Goal: Information Seeking & Learning: Learn about a topic

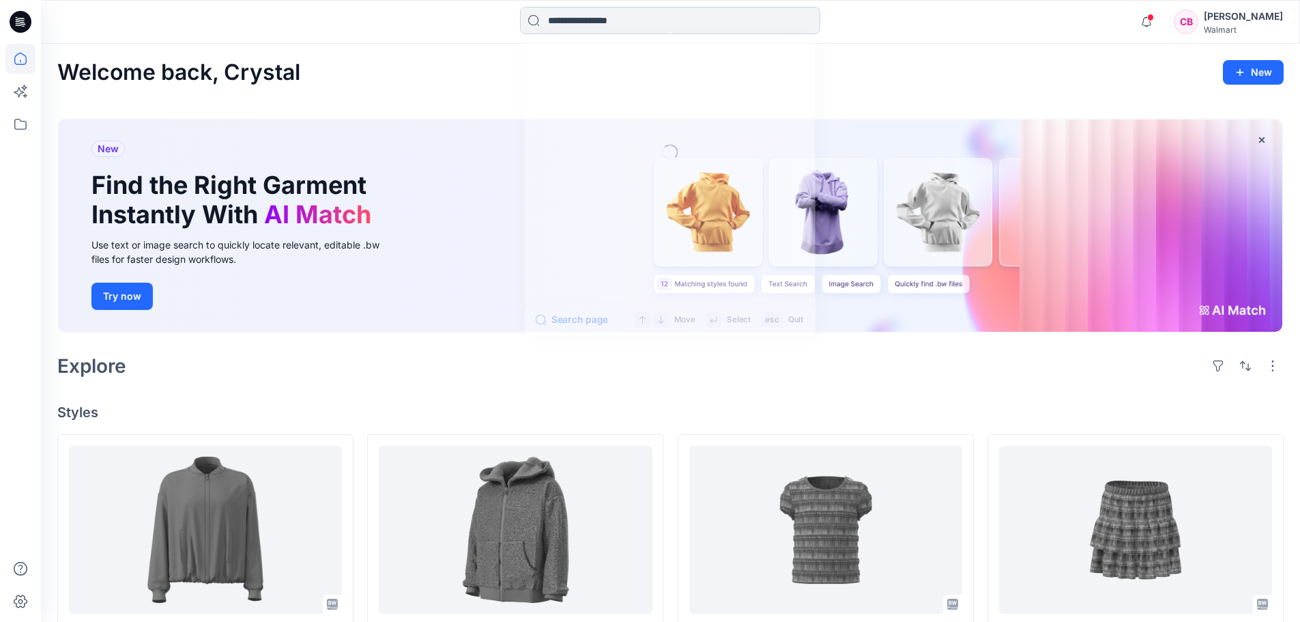
click at [587, 18] on input at bounding box center [670, 20] width 300 height 27
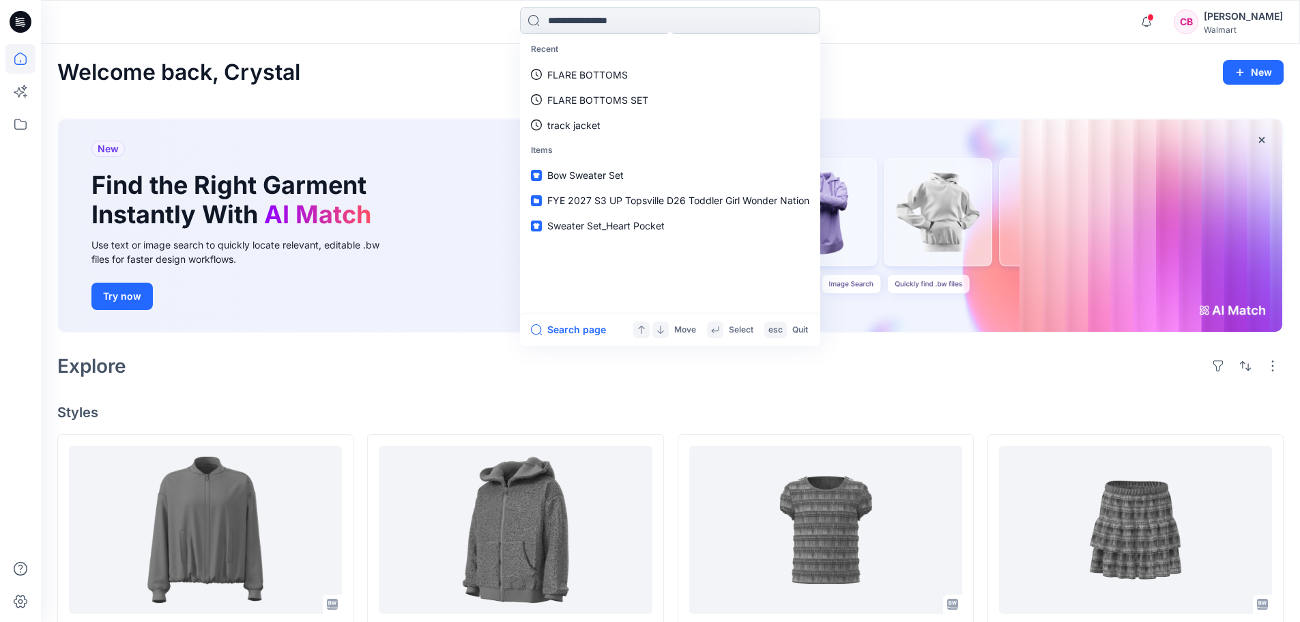
paste input "**********"
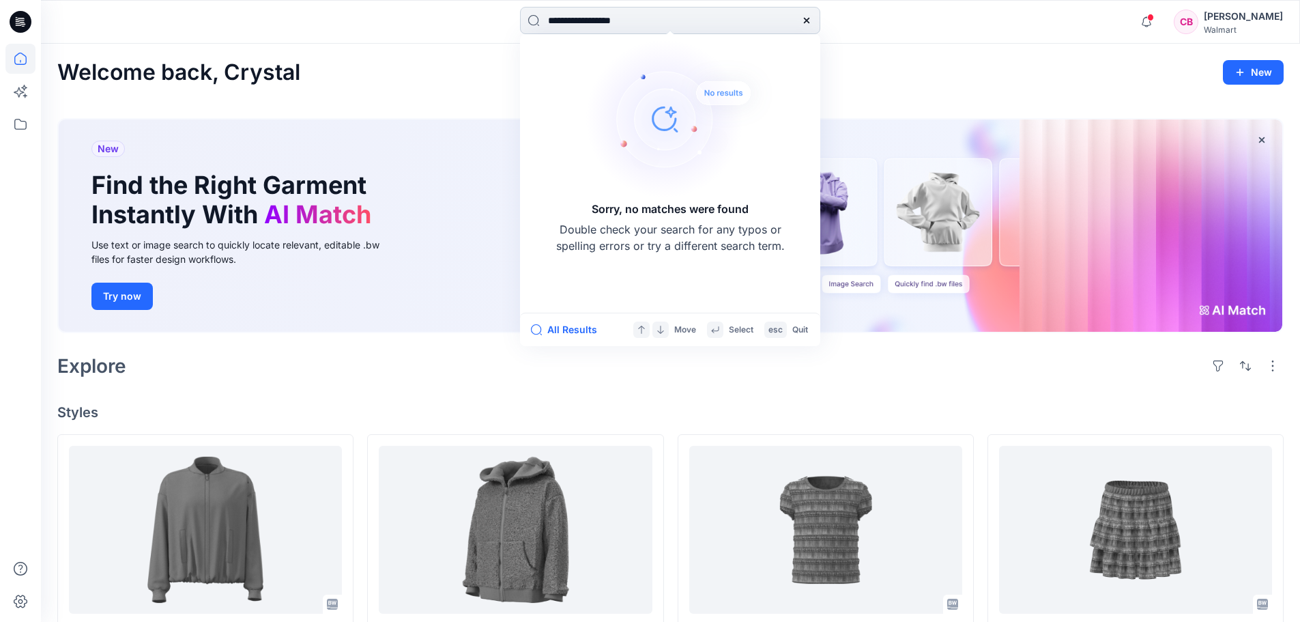
drag, startPoint x: 612, startPoint y: 20, endPoint x: 725, endPoint y: 30, distance: 113.7
click at [716, 29] on input "**********" at bounding box center [670, 20] width 300 height 27
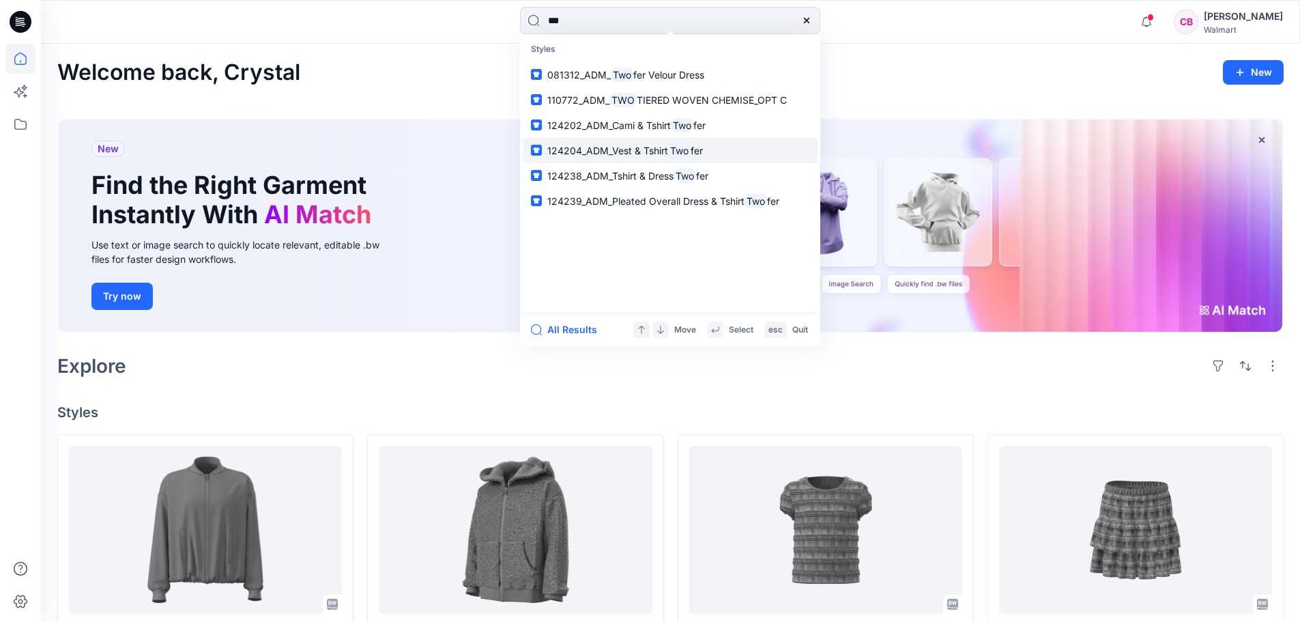
type input "***"
click at [570, 329] on button "All Results" at bounding box center [568, 329] width 75 height 16
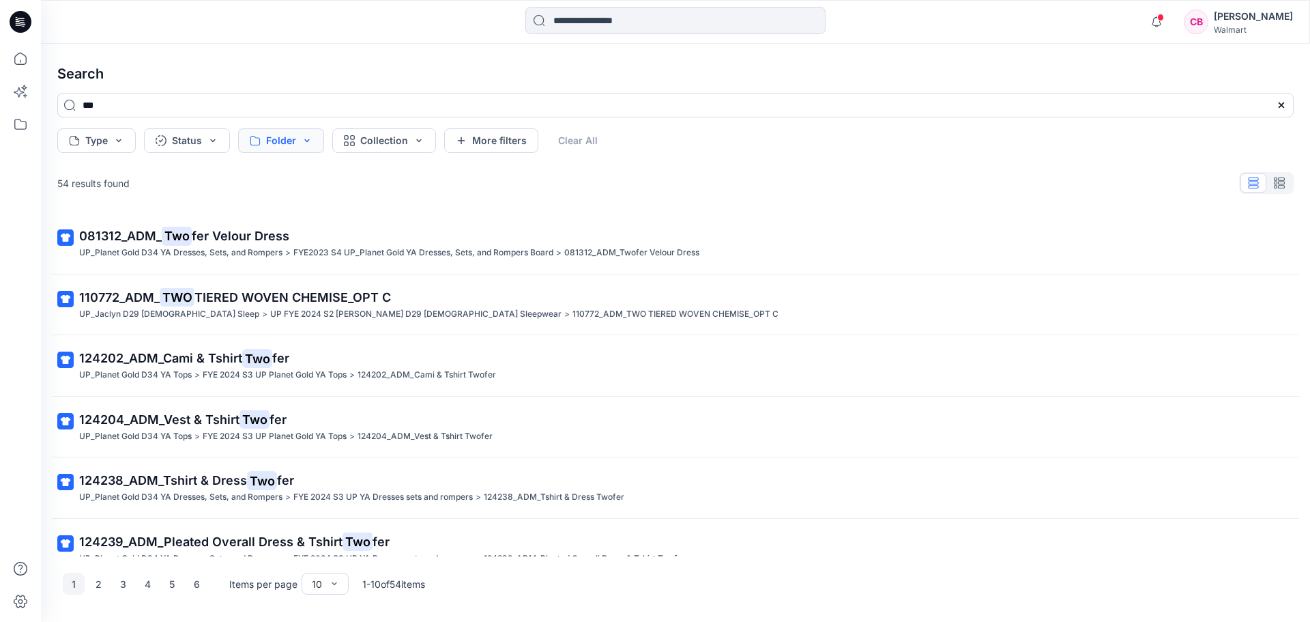
click at [290, 139] on button "Folder" at bounding box center [281, 140] width 86 height 25
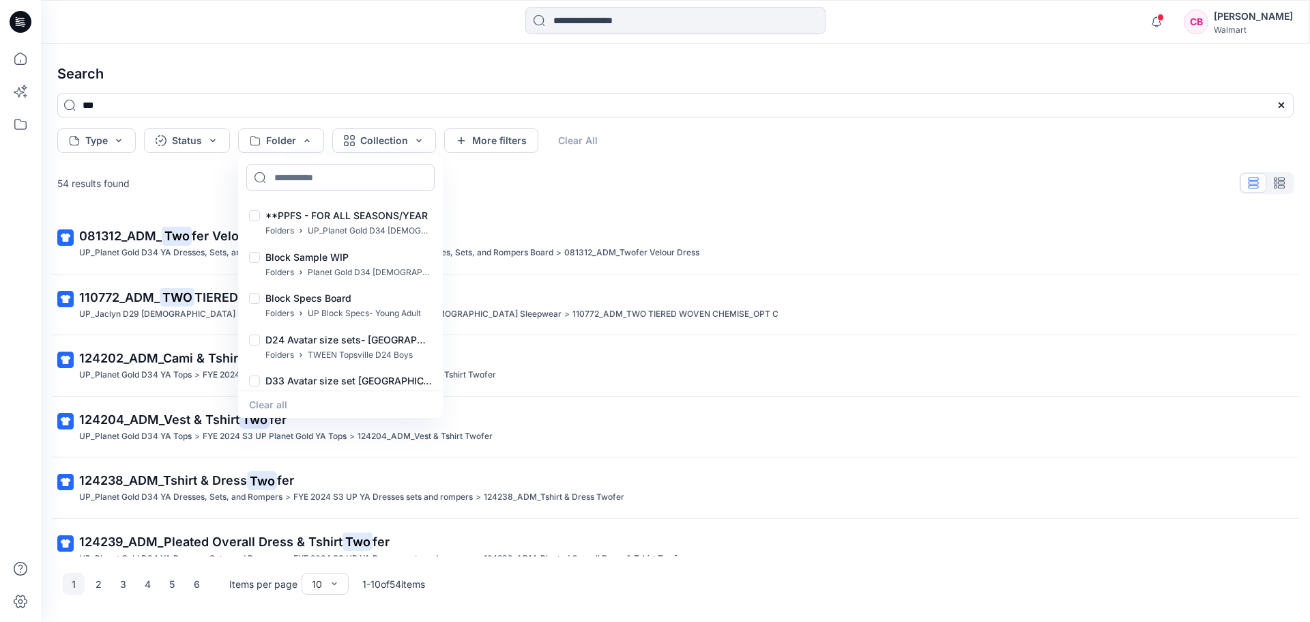
click at [315, 183] on input at bounding box center [340, 177] width 188 height 27
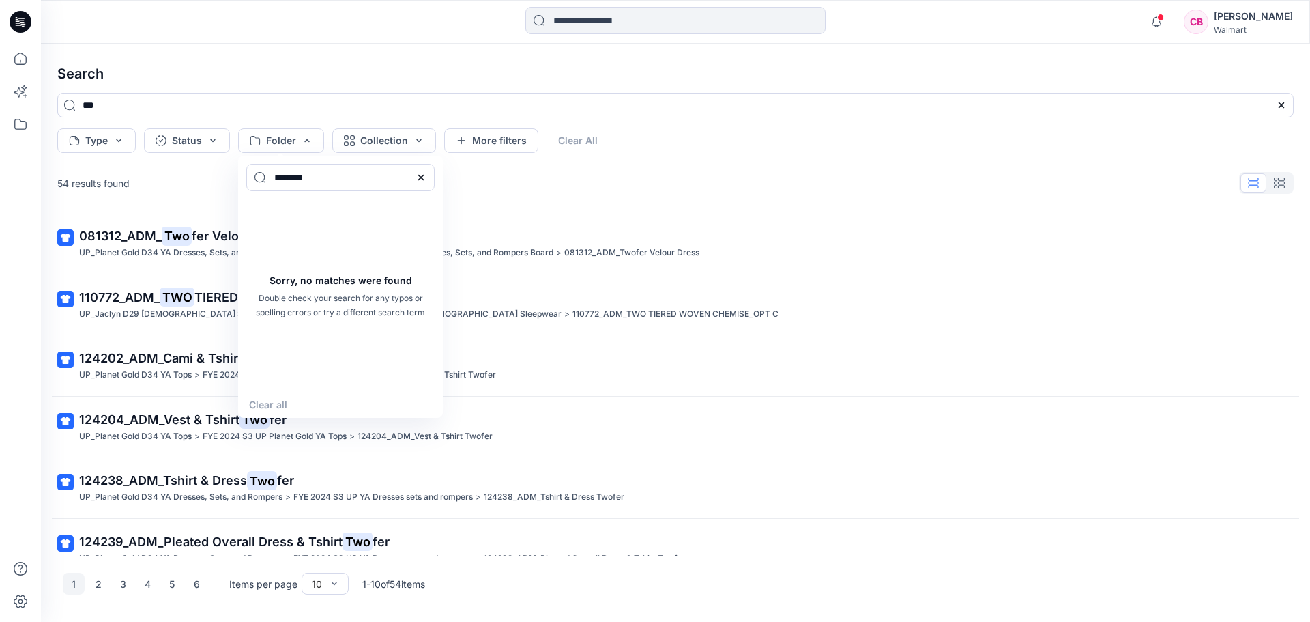
type input "********"
click at [559, 195] on div "54 results found" at bounding box center [675, 182] width 1258 height 27
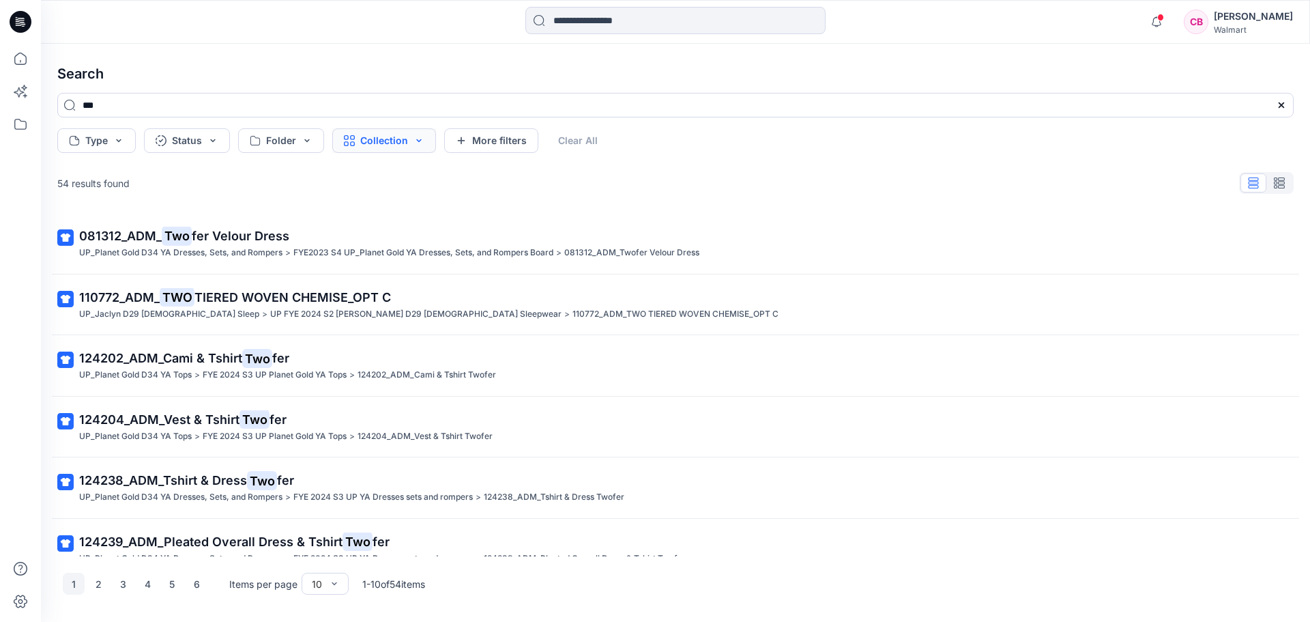
click at [392, 143] on button "Collection" at bounding box center [384, 140] width 104 height 25
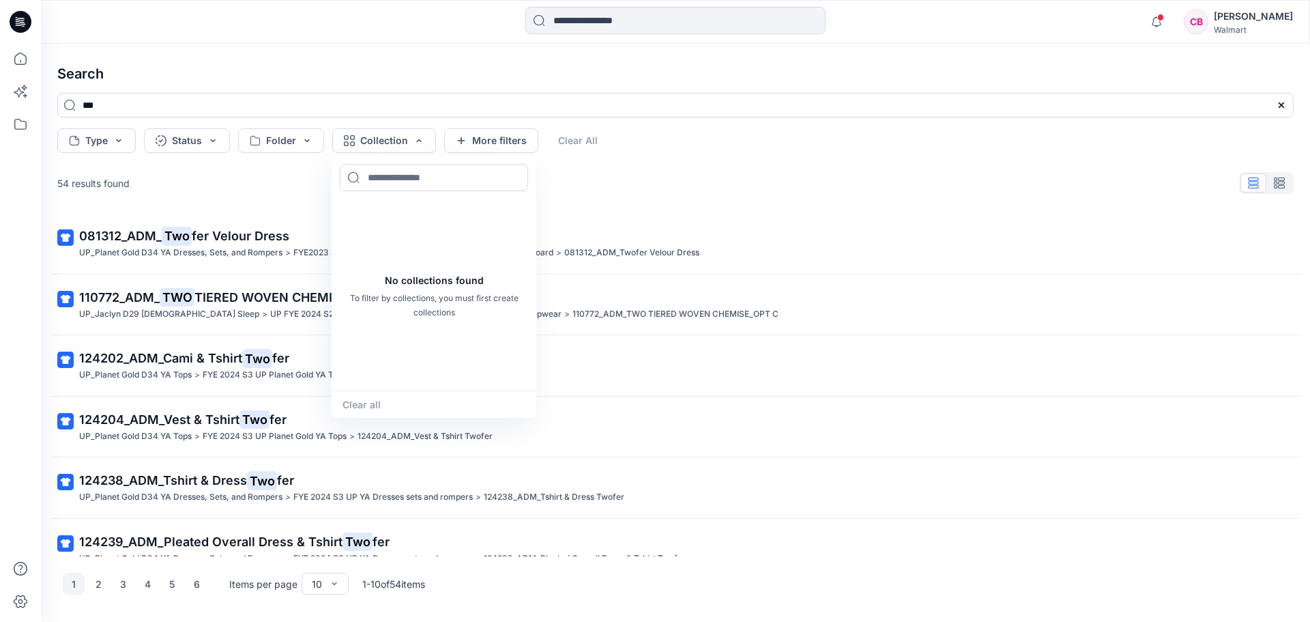
click at [621, 198] on div "54 results found 081312_ADM_ Two fer Velour Dress UP_Planet Gold D34 YA Dresses…" at bounding box center [675, 362] width 1258 height 387
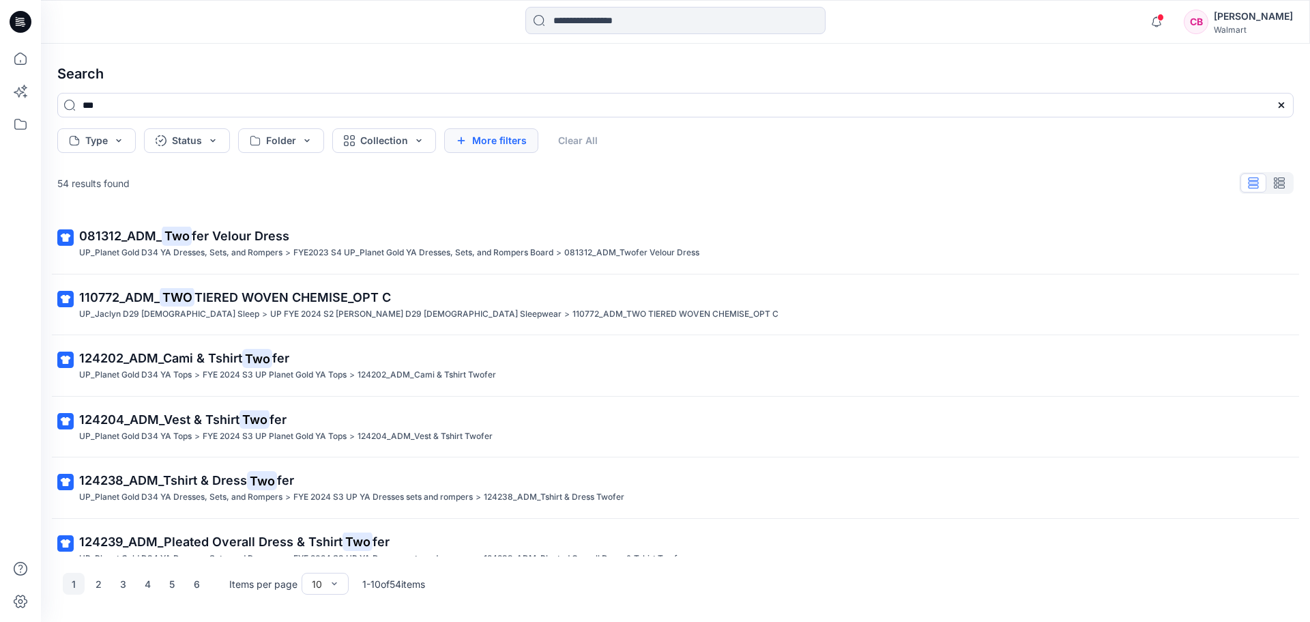
click at [472, 141] on button "More filters" at bounding box center [491, 140] width 94 height 25
click at [309, 142] on button "Folder" at bounding box center [281, 140] width 86 height 25
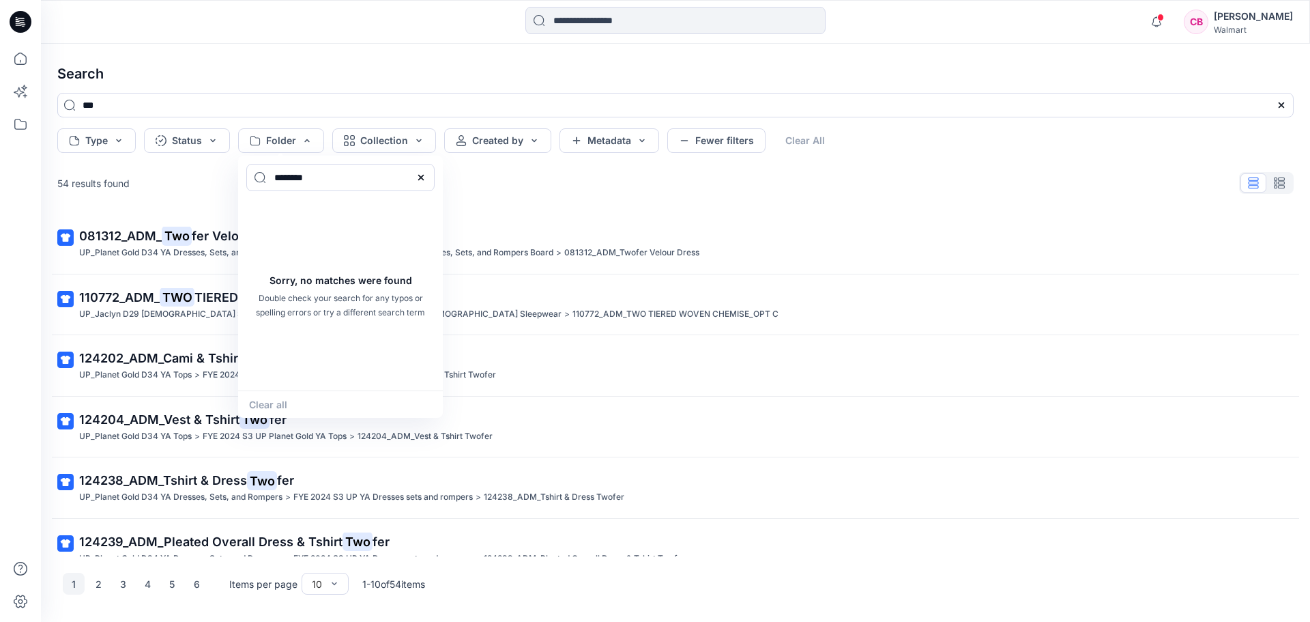
click at [415, 177] on div at bounding box center [420, 177] width 27 height 27
click at [420, 177] on icon at bounding box center [420, 177] width 5 height 5
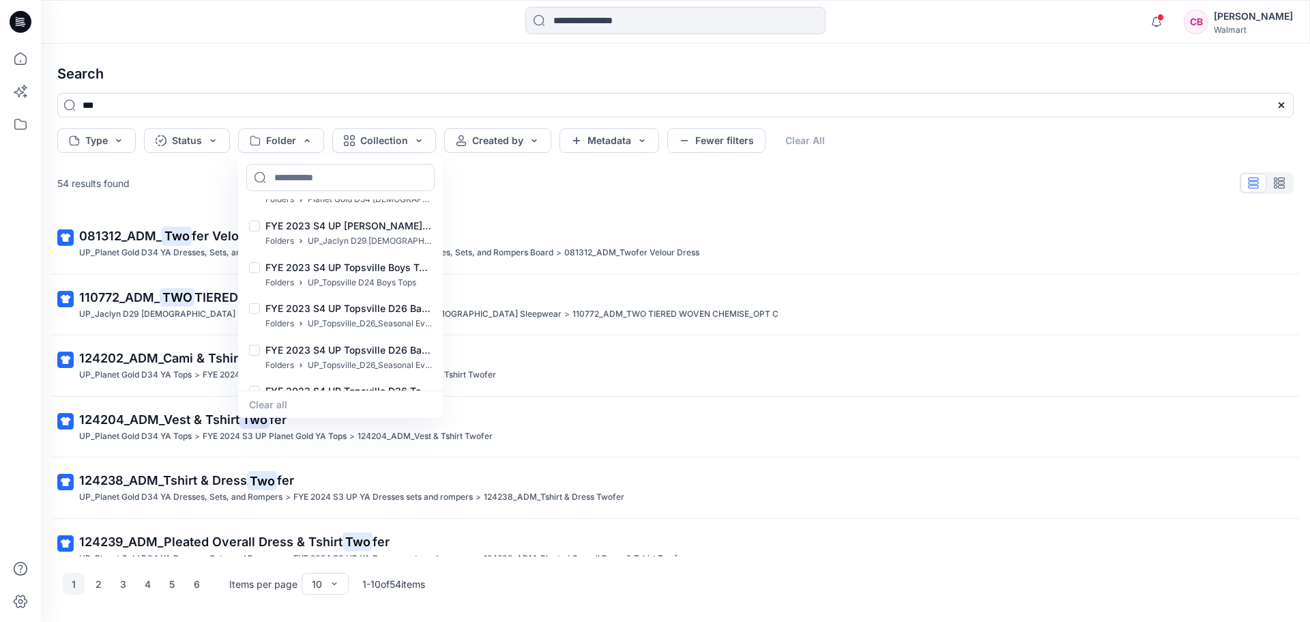
scroll to position [719, 0]
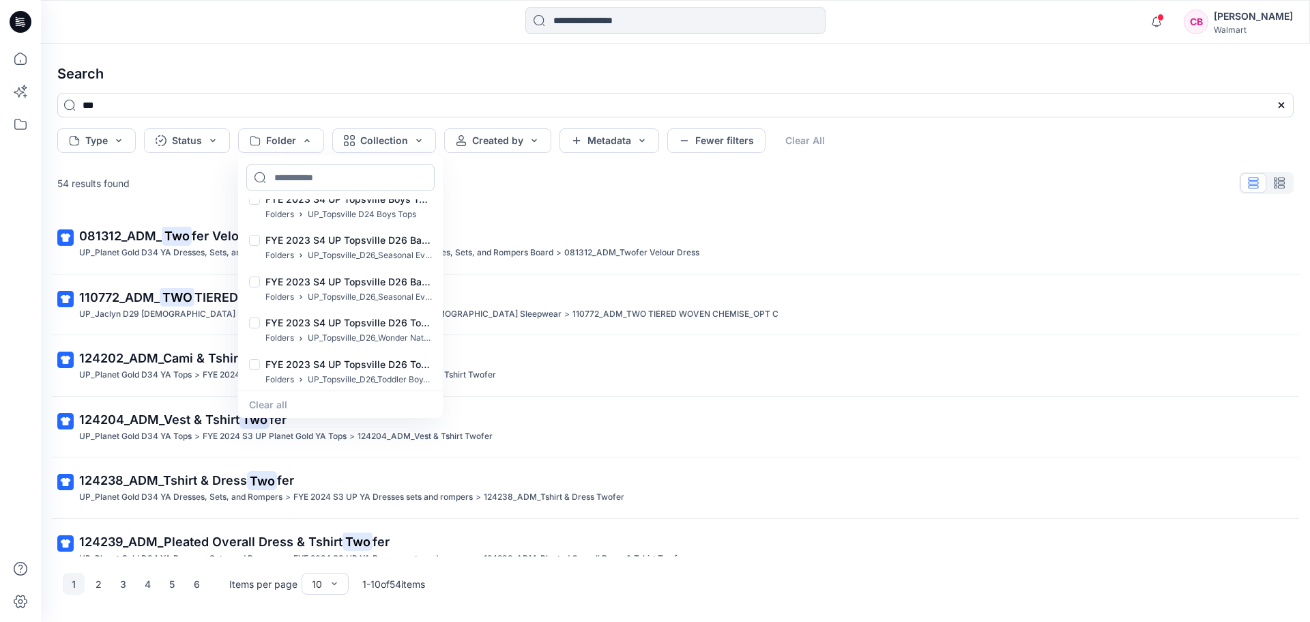
click at [308, 184] on input at bounding box center [340, 177] width 188 height 27
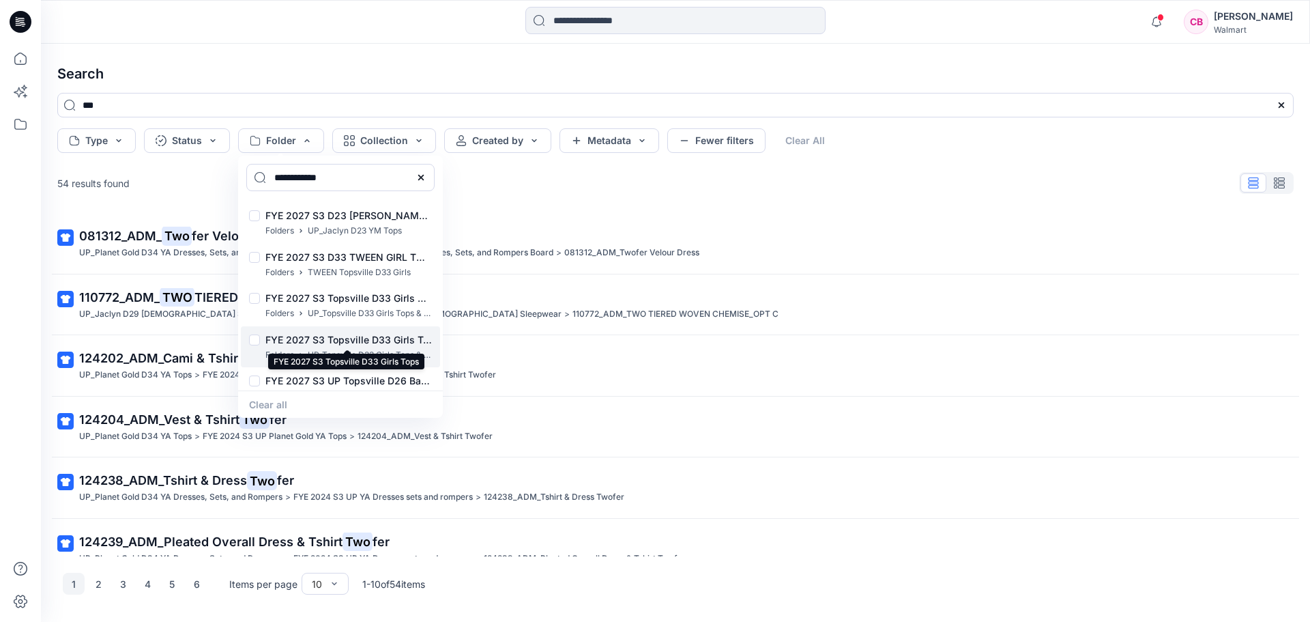
type input "**********"
click at [358, 344] on p "FYE 2027 S3 Topsville D33 Girls Tops" at bounding box center [348, 340] width 166 height 16
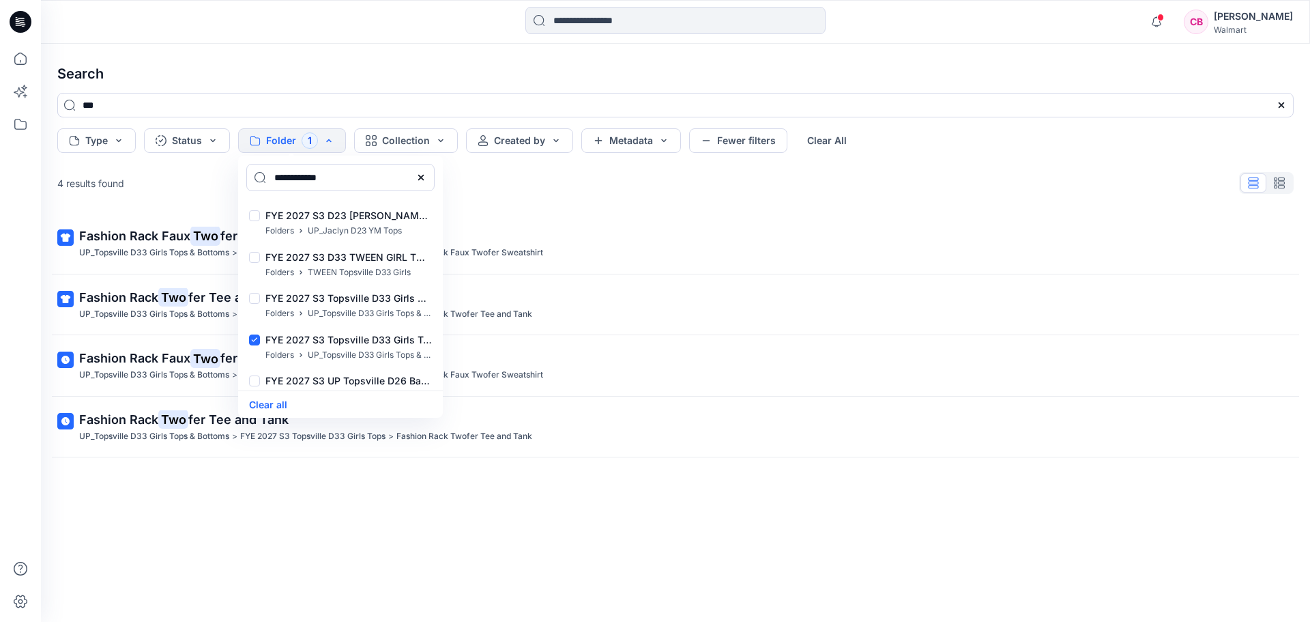
click at [936, 530] on div "Fashion Rack Faux Two fer Sweatshirt UP_Topsville D33 Girls Tops & Bottoms > FY…" at bounding box center [675, 395] width 1258 height 365
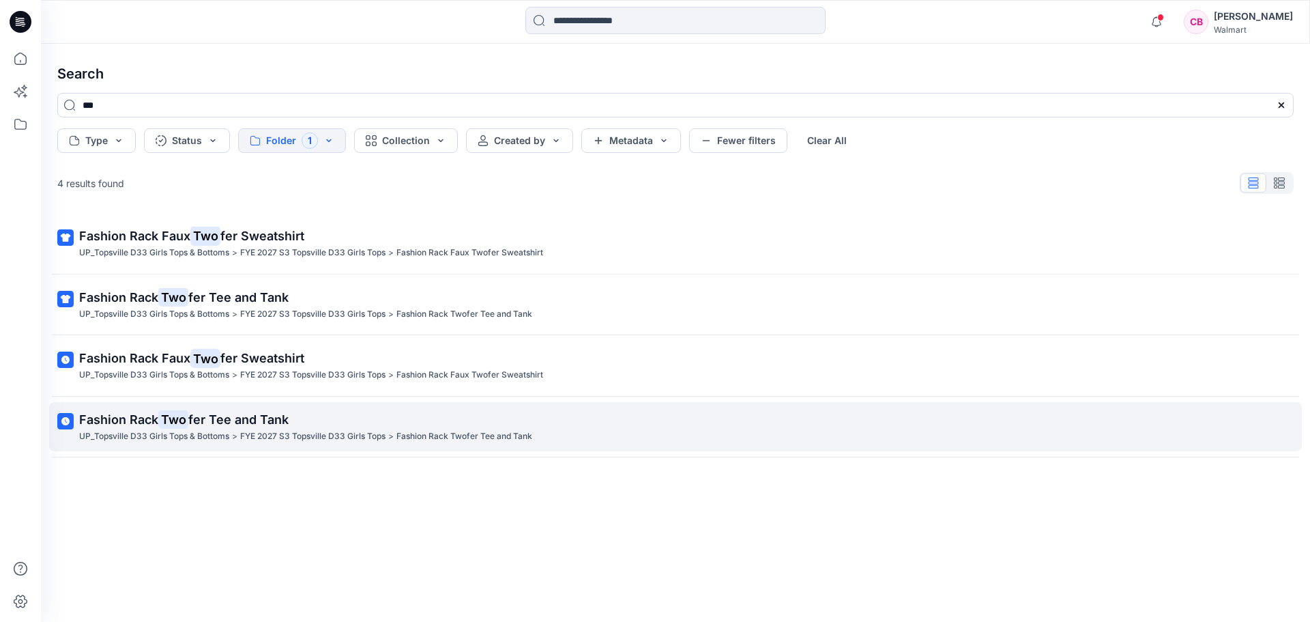
click at [226, 420] on span "fer Tee and Tank" at bounding box center [238, 419] width 100 height 14
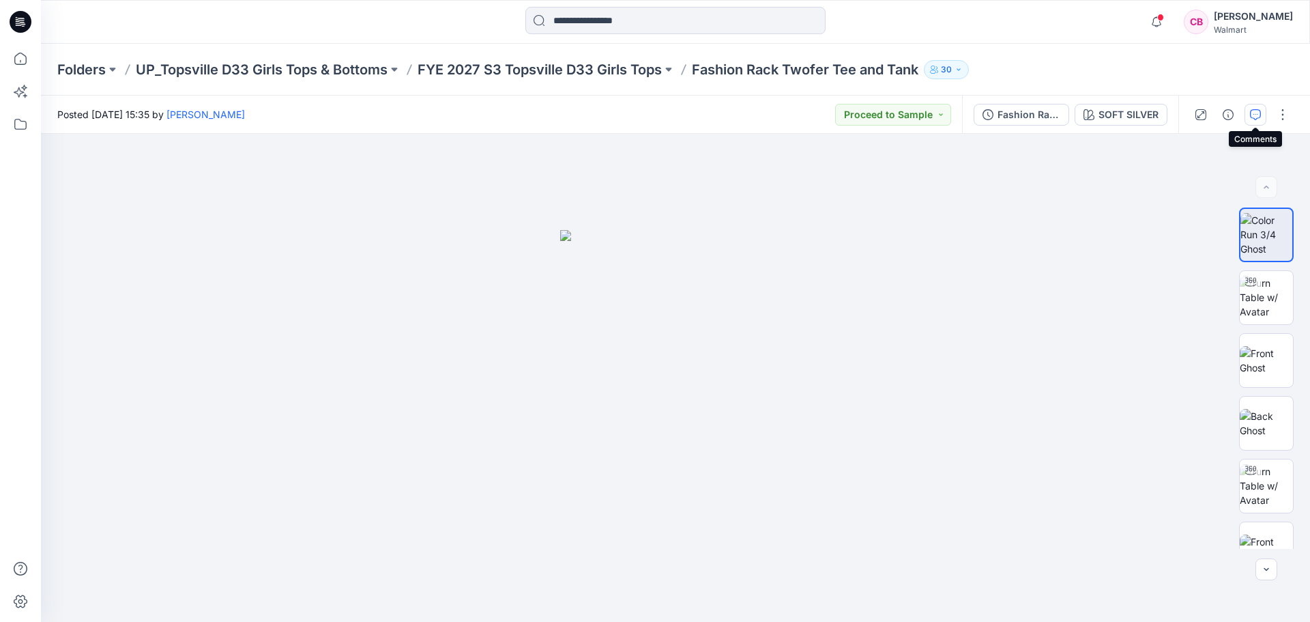
click at [1253, 115] on icon "button" at bounding box center [1255, 114] width 11 height 11
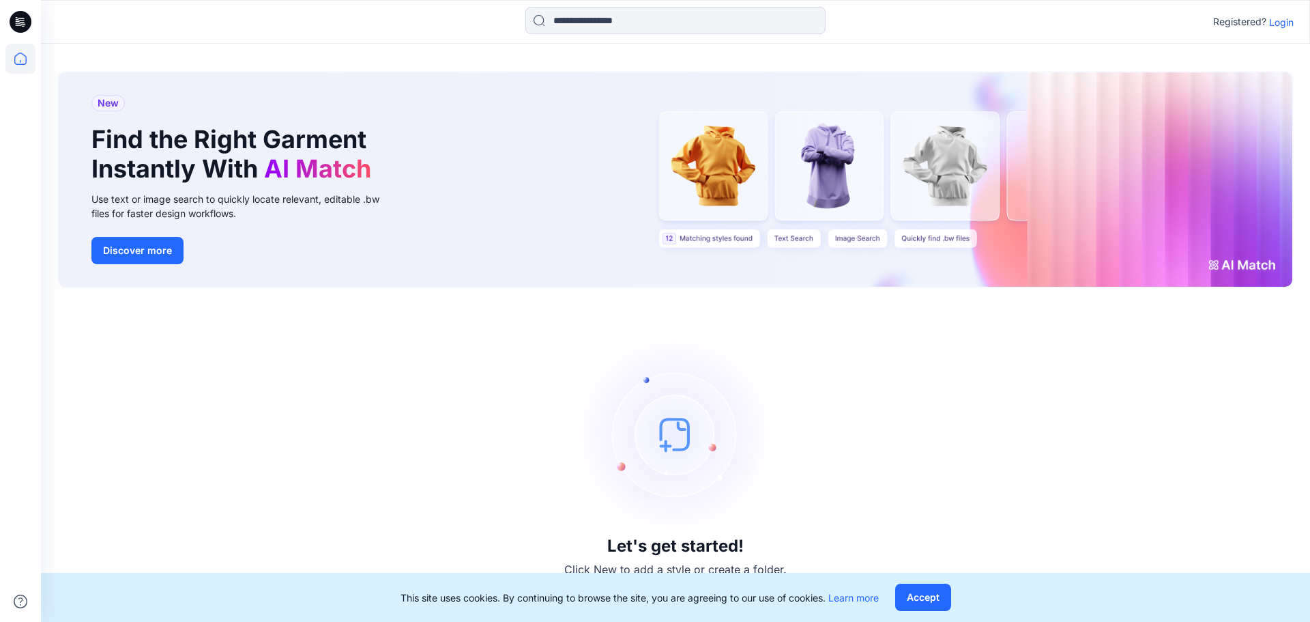
click at [1283, 23] on p "Login" at bounding box center [1281, 22] width 25 height 14
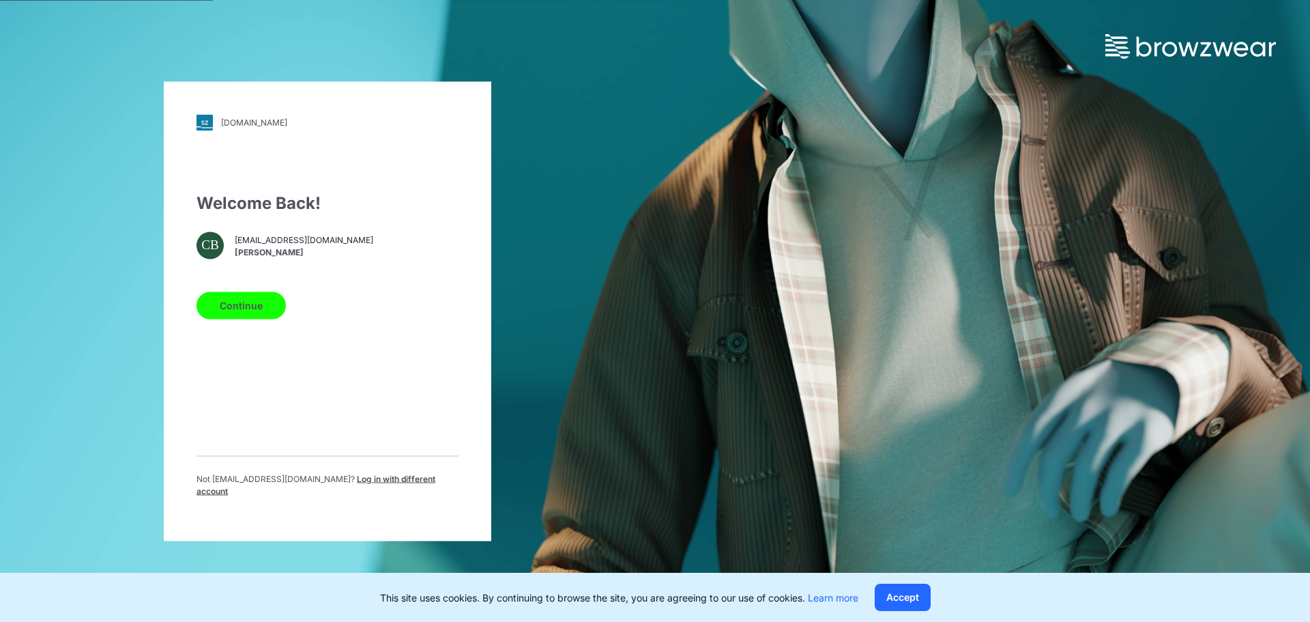
click at [257, 314] on button "Continue" at bounding box center [240, 304] width 89 height 27
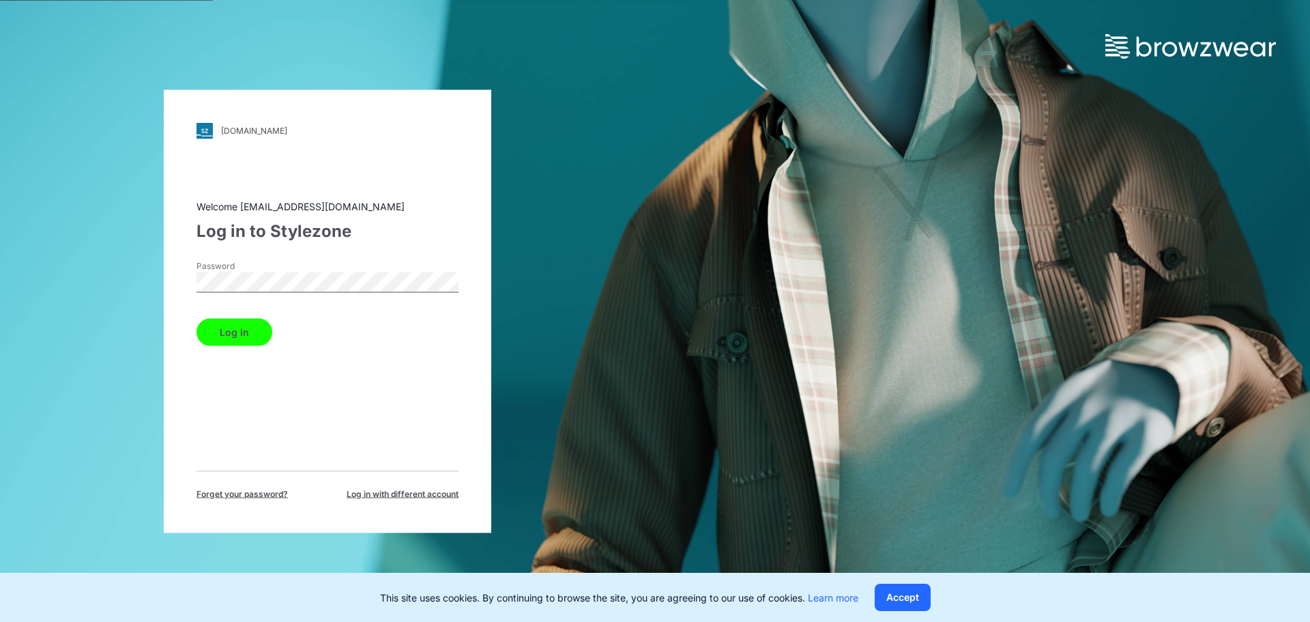
click at [247, 337] on button "Log in" at bounding box center [234, 331] width 76 height 27
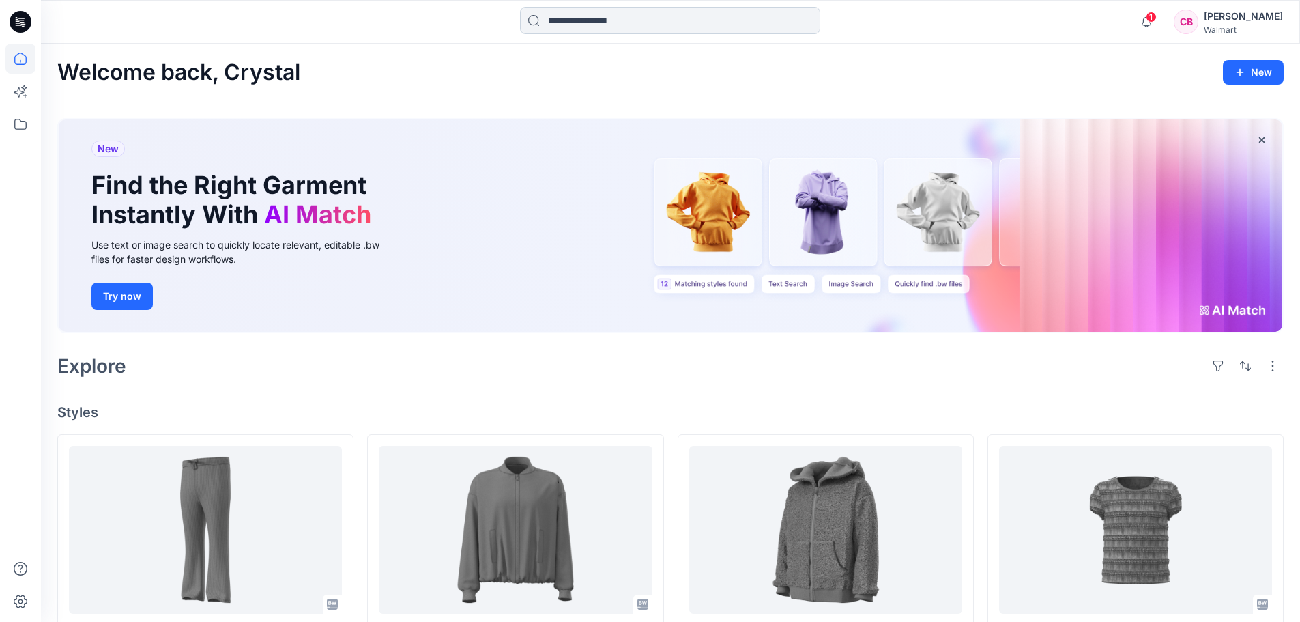
click at [689, 25] on input at bounding box center [670, 20] width 300 height 27
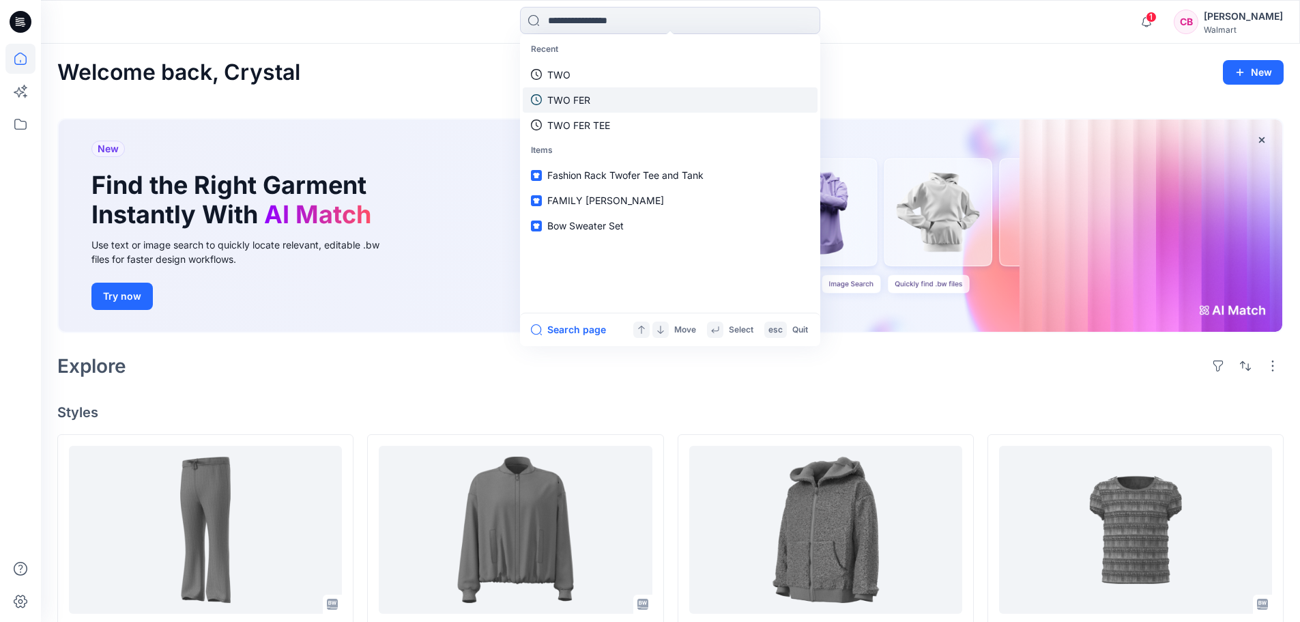
click at [676, 100] on link "TWO FER" at bounding box center [670, 99] width 295 height 25
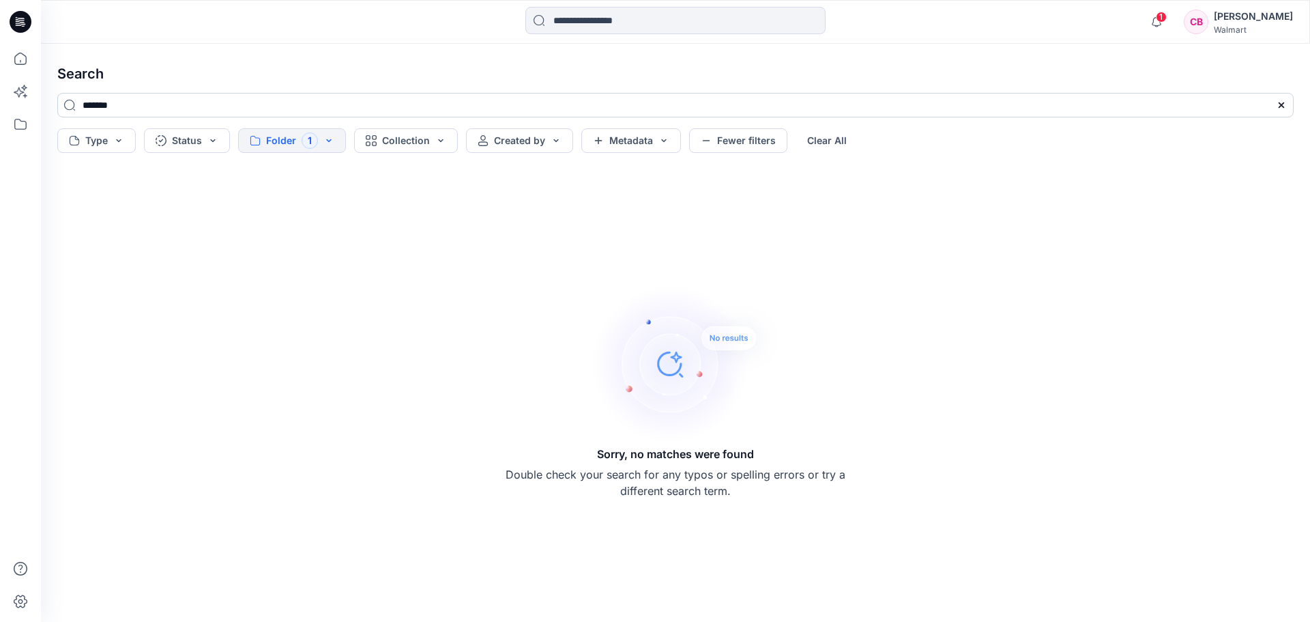
click at [143, 107] on input "*******" at bounding box center [675, 105] width 1236 height 25
type input "***"
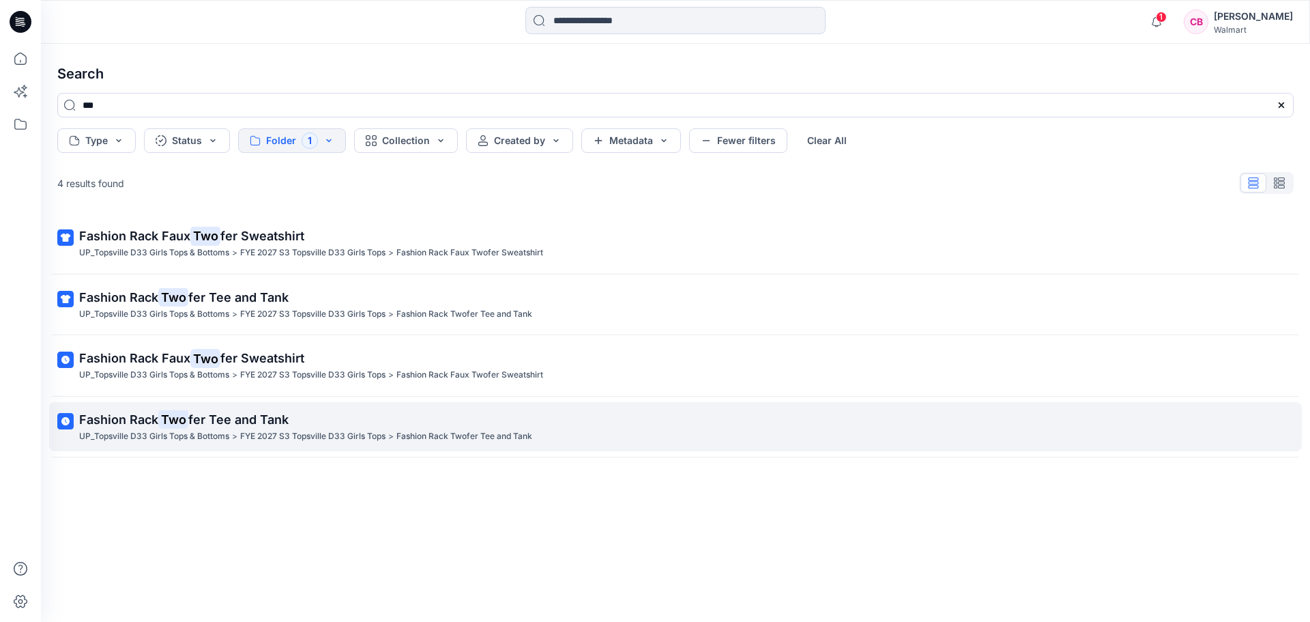
click at [222, 423] on span "fer Tee and Tank" at bounding box center [238, 419] width 100 height 14
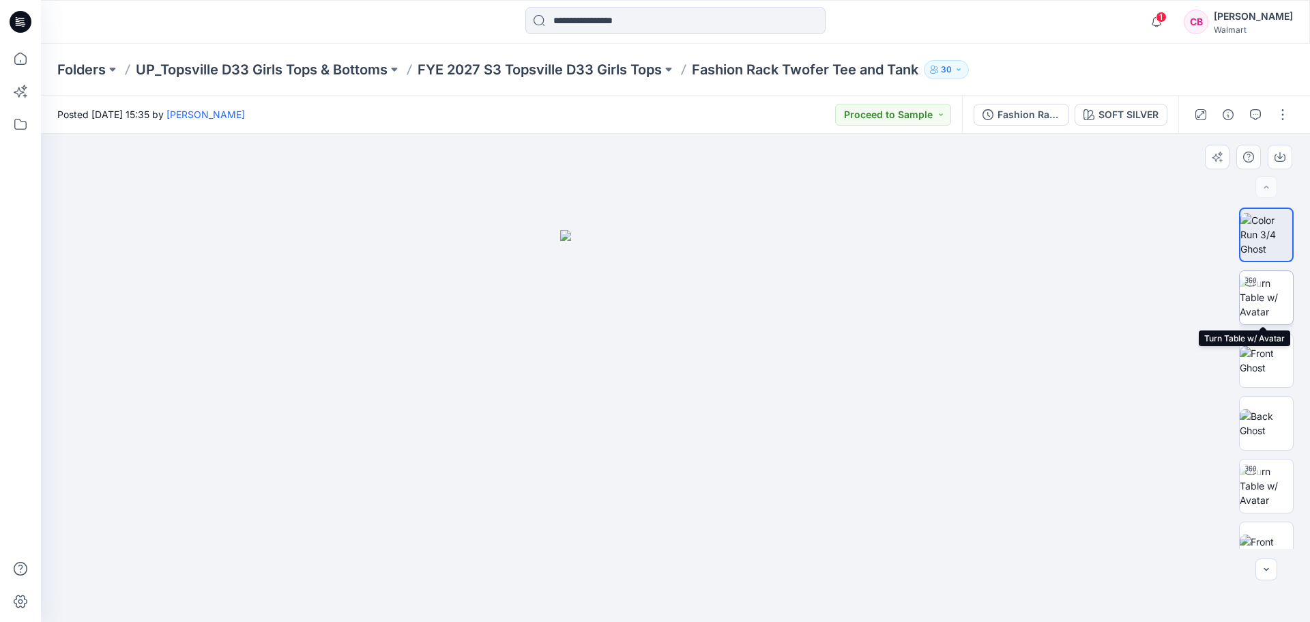
click at [1263, 298] on img at bounding box center [1266, 297] width 53 height 43
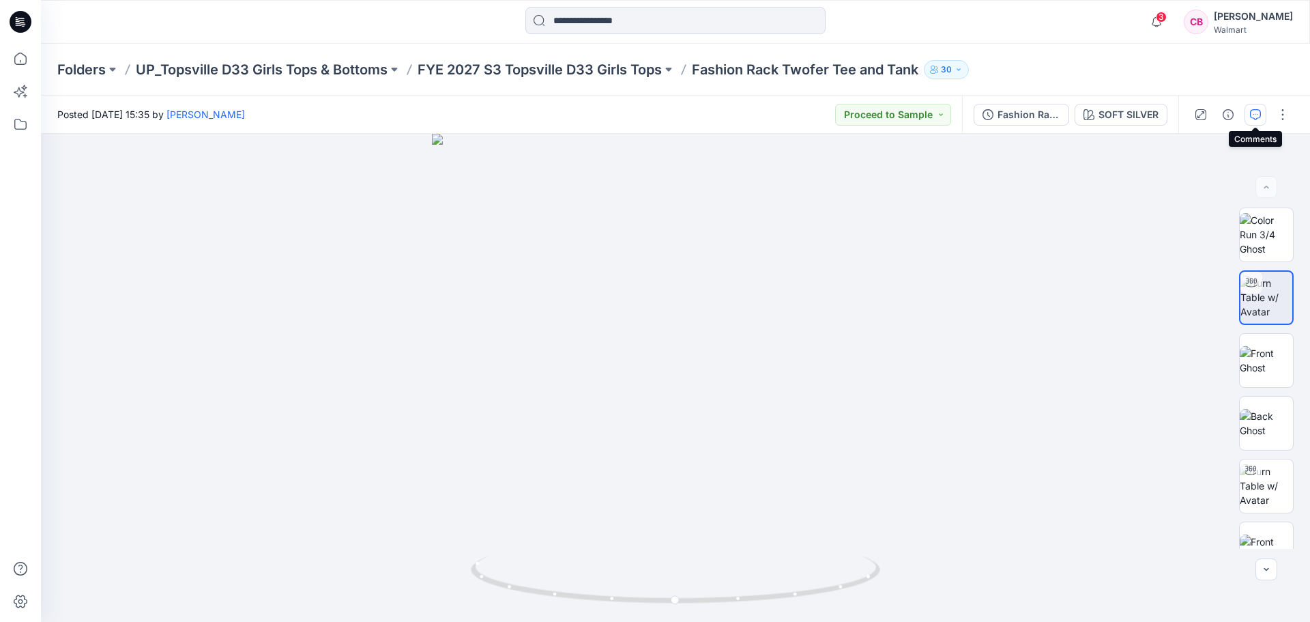
click at [1253, 117] on icon "button" at bounding box center [1255, 114] width 11 height 11
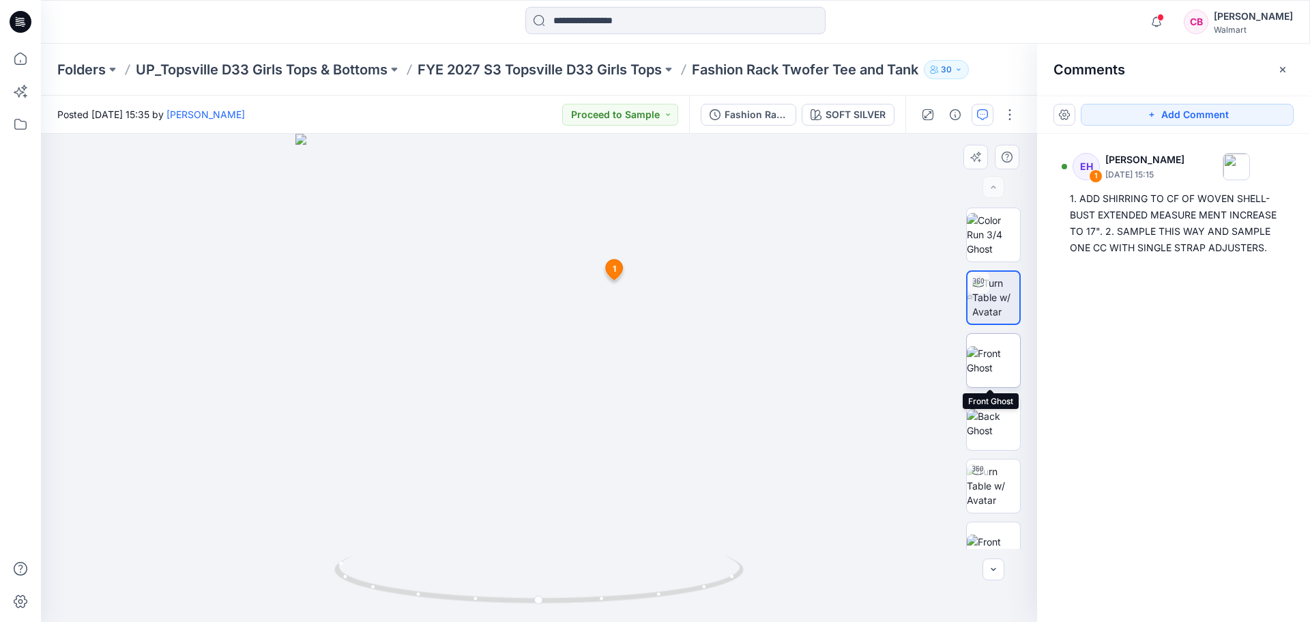
click at [995, 364] on img at bounding box center [993, 360] width 53 height 29
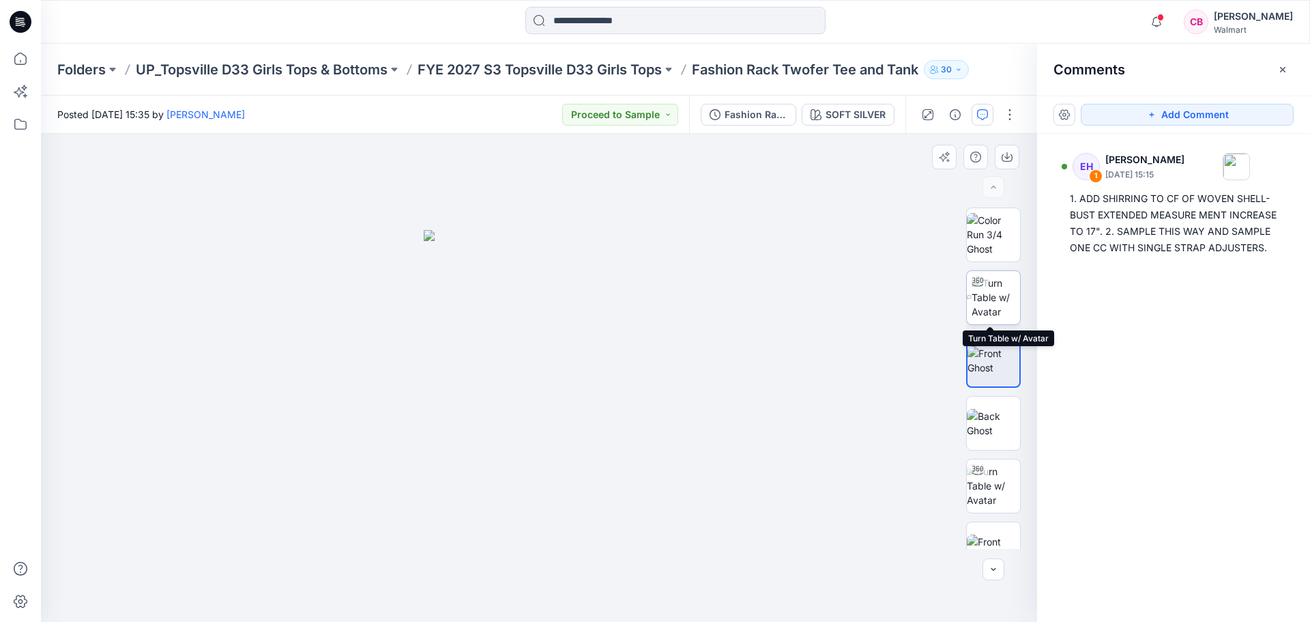
click at [987, 288] on img at bounding box center [996, 297] width 48 height 43
drag, startPoint x: 602, startPoint y: 607, endPoint x: 715, endPoint y: 582, distance: 115.9
click at [715, 582] on div at bounding box center [539, 378] width 996 height 488
